Goal: Task Accomplishment & Management: Manage account settings

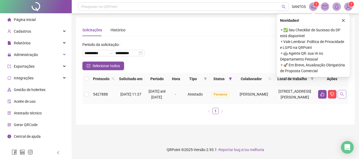
click at [344, 97] on icon "search" at bounding box center [342, 94] width 4 height 4
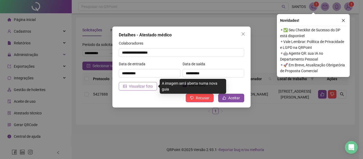
click at [149, 85] on span "Visualizar foto" at bounding box center [141, 86] width 24 height 6
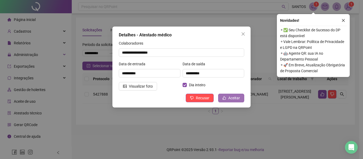
click at [232, 97] on span "Aceitar" at bounding box center [234, 98] width 12 height 6
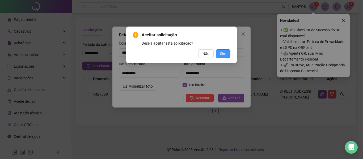
click at [225, 53] on span "Sim" at bounding box center [223, 54] width 6 height 6
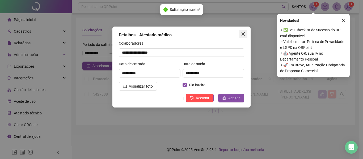
click at [241, 33] on icon "close" at bounding box center [243, 34] width 4 height 4
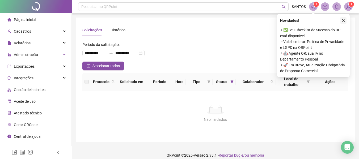
click at [343, 21] on icon "close" at bounding box center [344, 21] width 4 height 4
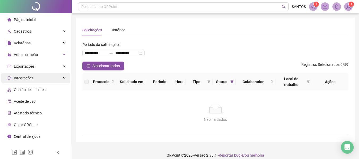
click at [66, 79] on div "Integrações" at bounding box center [35, 78] width 69 height 11
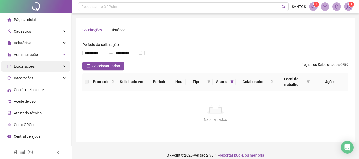
click at [64, 64] on div "Exportações" at bounding box center [35, 66] width 69 height 11
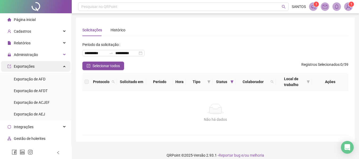
click at [64, 64] on div "Exportações" at bounding box center [35, 66] width 69 height 11
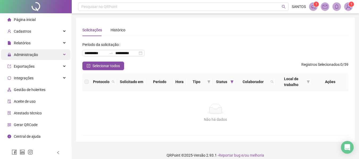
click at [65, 53] on div "Administração" at bounding box center [35, 54] width 69 height 11
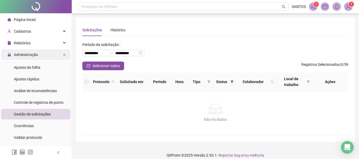
click at [65, 53] on div "Administração" at bounding box center [35, 54] width 69 height 11
